Goal: Task Accomplishment & Management: Use online tool/utility

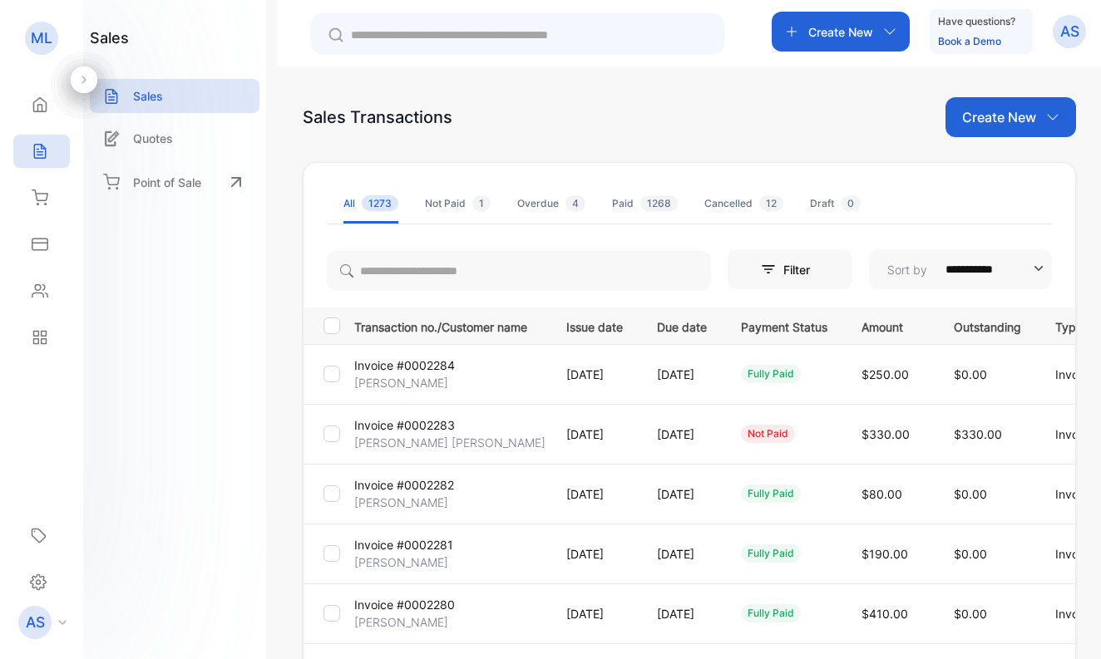
click at [387, 435] on p "[PERSON_NAME] [PERSON_NAME]" at bounding box center [449, 442] width 191 height 17
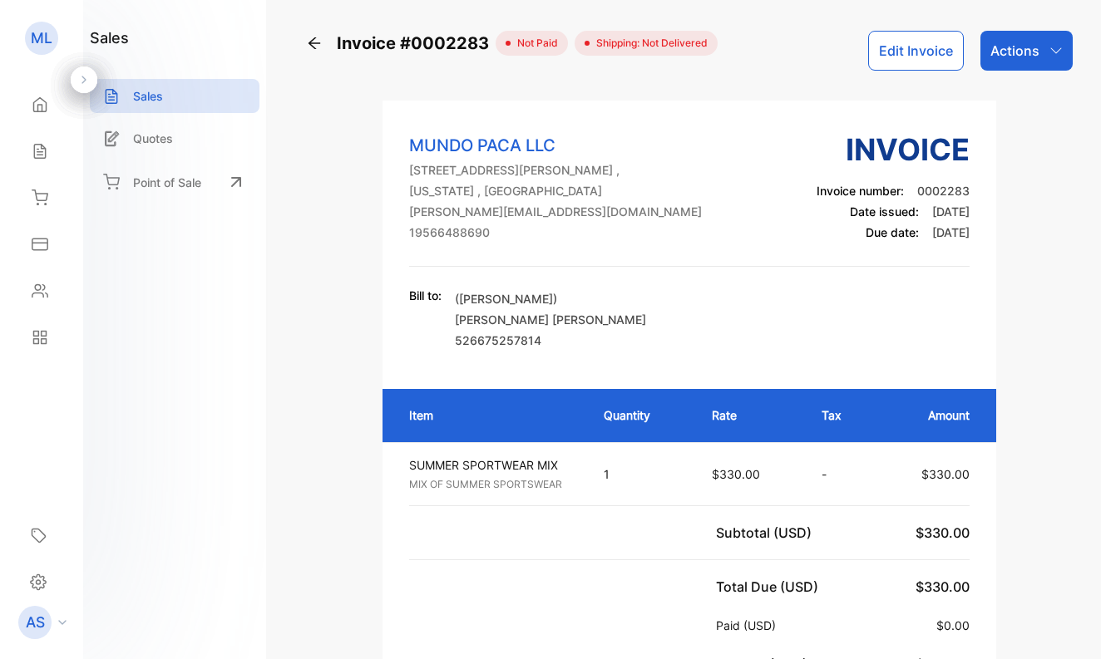
click at [1008, 49] on p "Actions" at bounding box center [1014, 51] width 49 height 20
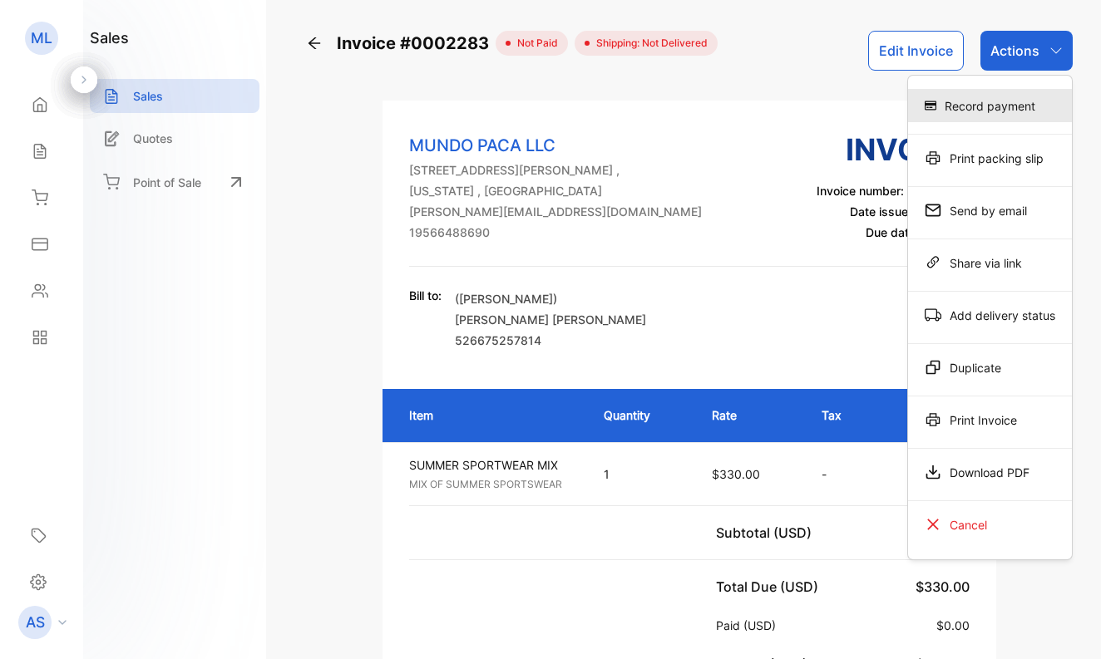
click at [999, 108] on div "Record payment" at bounding box center [990, 105] width 164 height 33
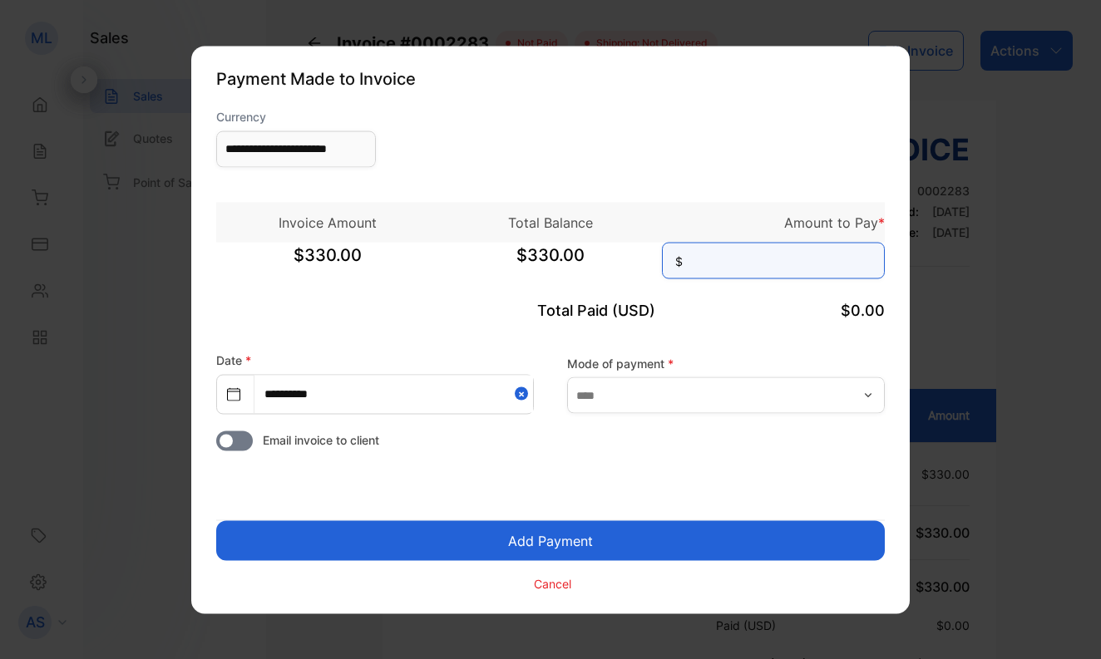
click at [768, 259] on input at bounding box center [773, 260] width 223 height 37
type input "***"
click at [713, 539] on button "Add Payment" at bounding box center [550, 541] width 669 height 40
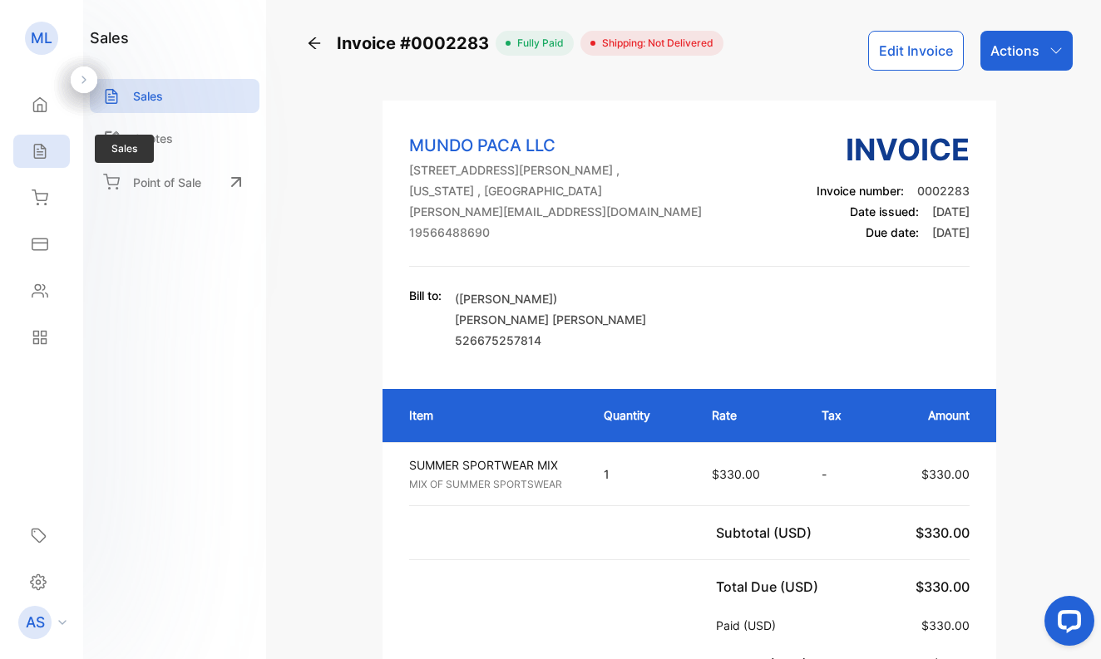
click at [41, 150] on icon at bounding box center [40, 151] width 17 height 17
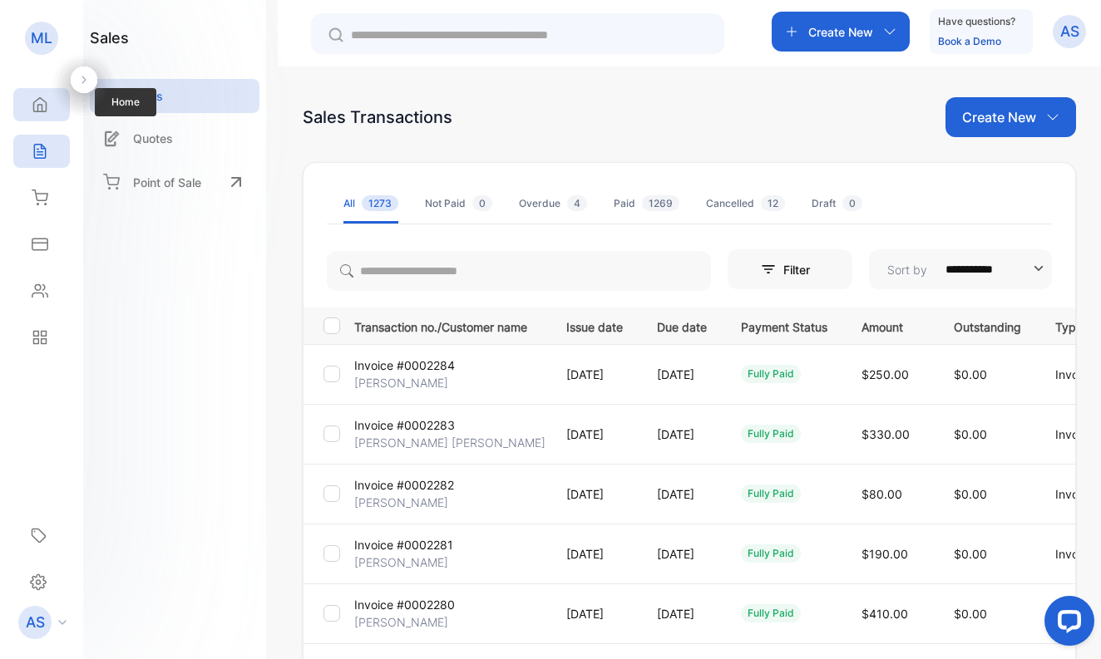
click at [38, 101] on icon at bounding box center [40, 104] width 17 height 17
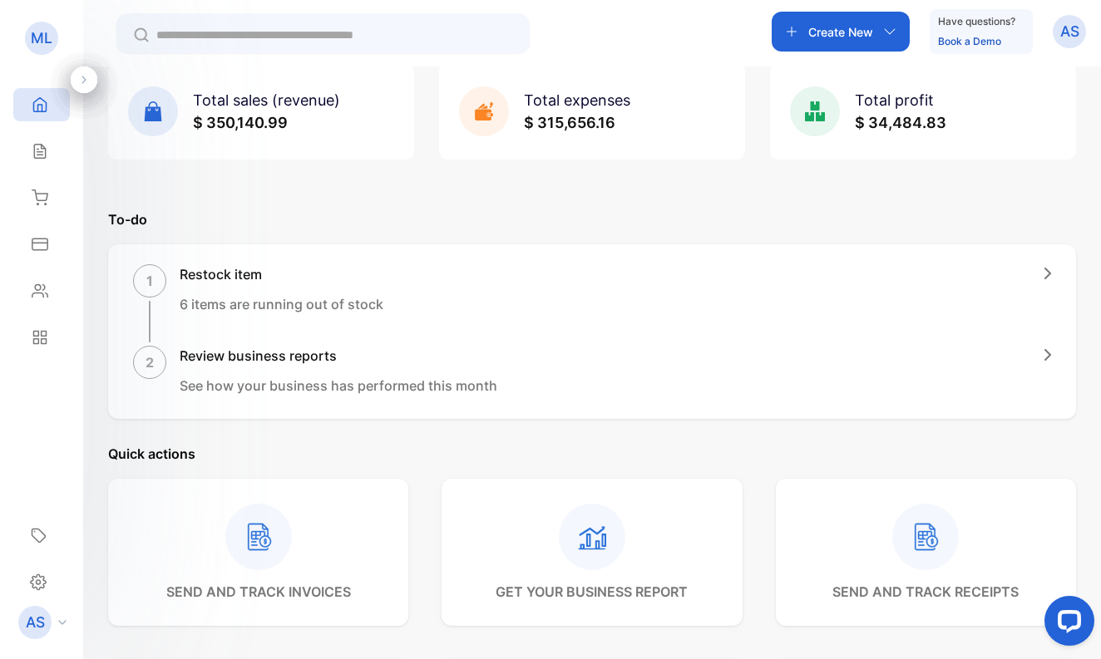
scroll to position [91, 0]
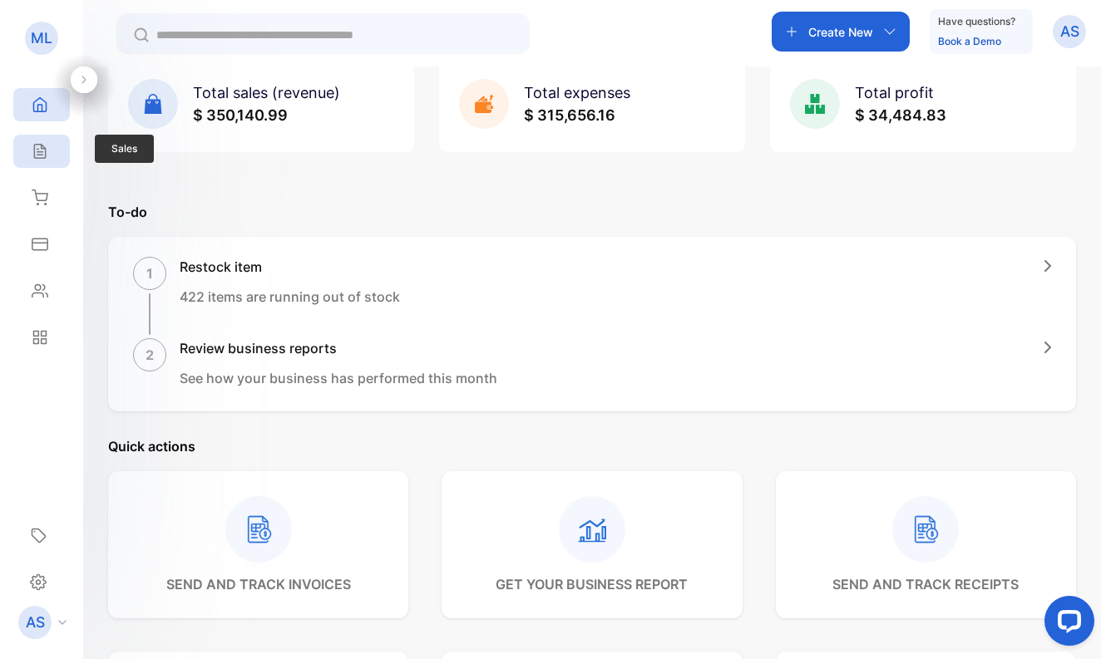
click at [42, 150] on icon at bounding box center [40, 151] width 17 height 17
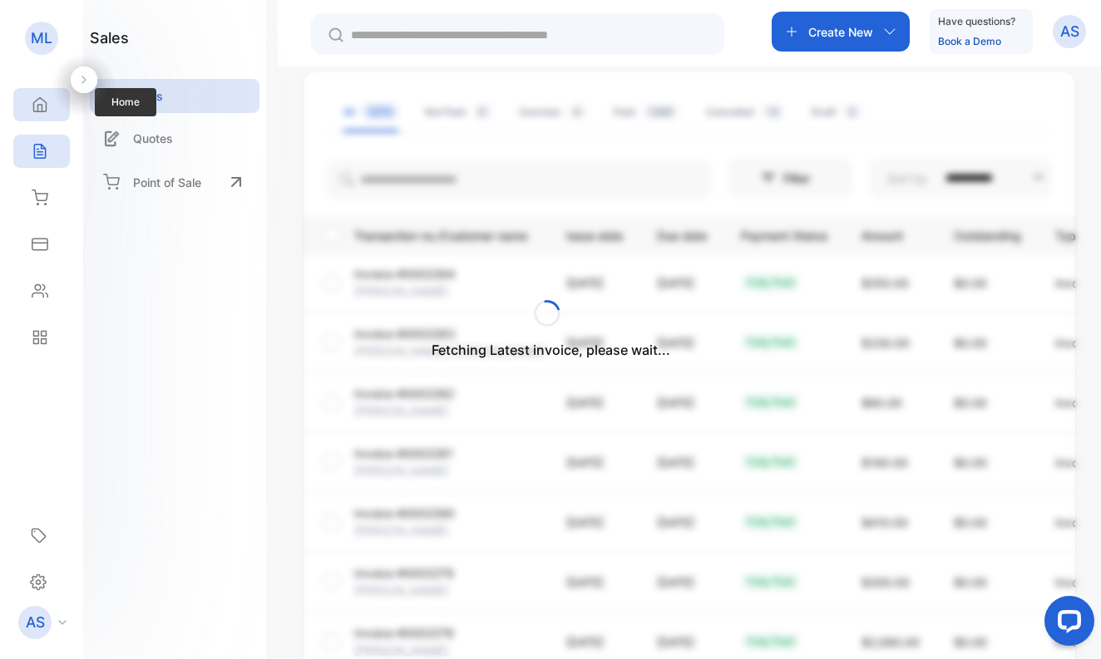
click at [42, 106] on icon at bounding box center [40, 105] width 12 height 14
